Goal: Transaction & Acquisition: Purchase product/service

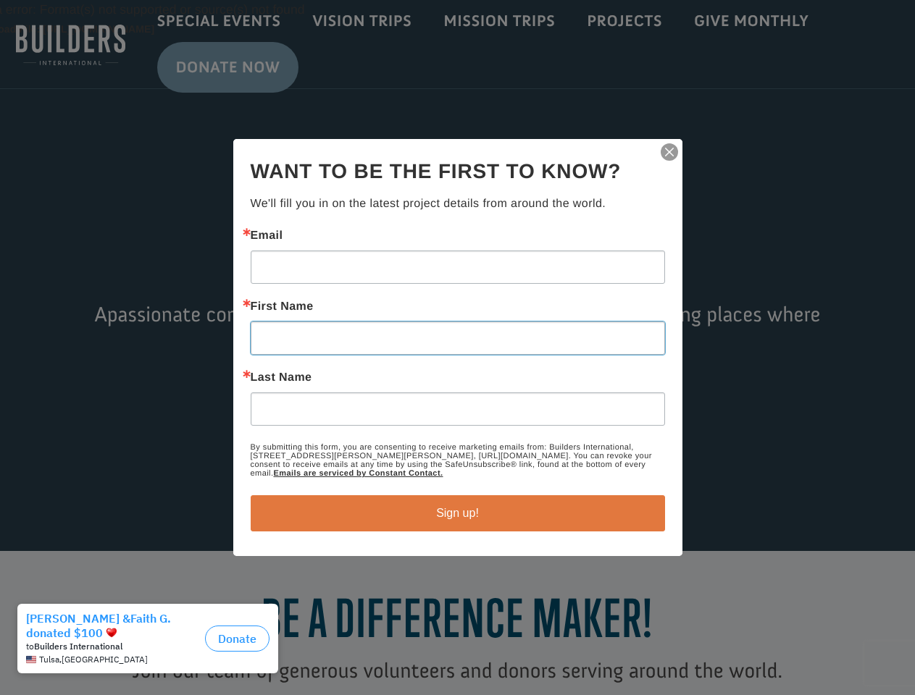
click at [457, 348] on input "First Name" at bounding box center [458, 338] width 414 height 33
click at [669, 152] on img "button" at bounding box center [669, 152] width 20 height 20
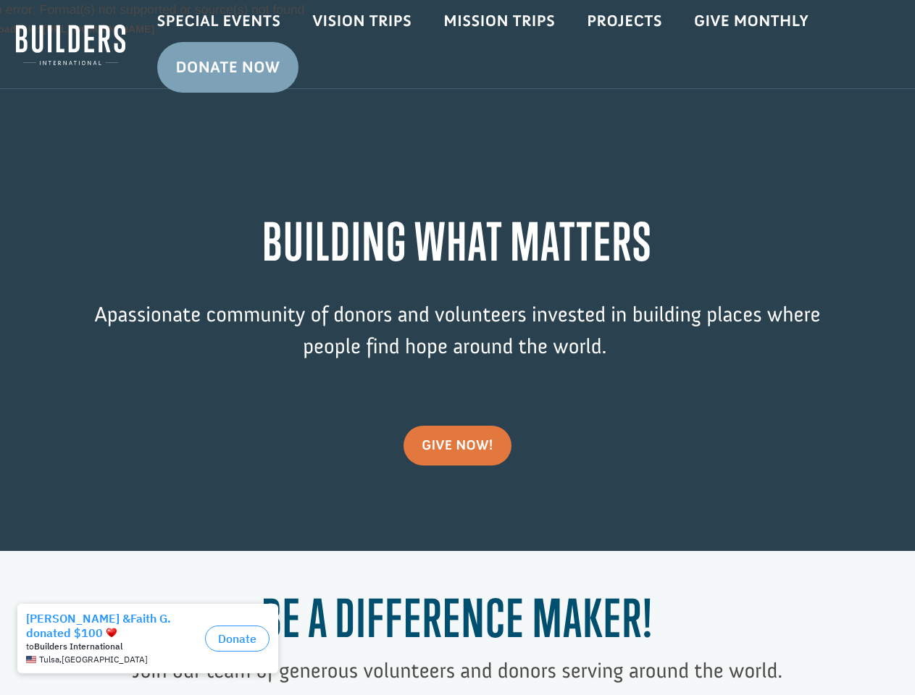
click at [458, 514] on div "Video Player Media error: Format(s) not supported or source(s) not found Downlo…" at bounding box center [457, 275] width 915 height 551
click at [151, 648] on div "to Builders International" at bounding box center [112, 647] width 173 height 10
click at [237, 640] on button "Donate" at bounding box center [237, 639] width 64 height 26
